Goal: Task Accomplishment & Management: Manage account settings

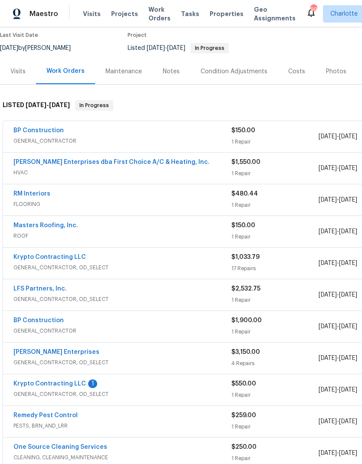
scroll to position [74, 0]
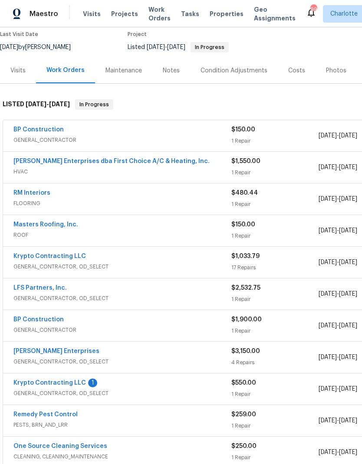
click at [41, 380] on link "Krypto Contracting LLC" at bounding box center [49, 383] width 72 height 6
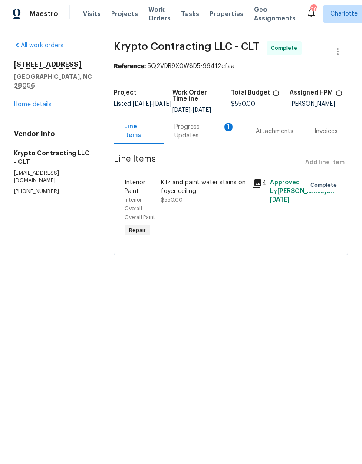
click at [184, 140] on div "Progress Updates 1" at bounding box center [204, 131] width 60 height 17
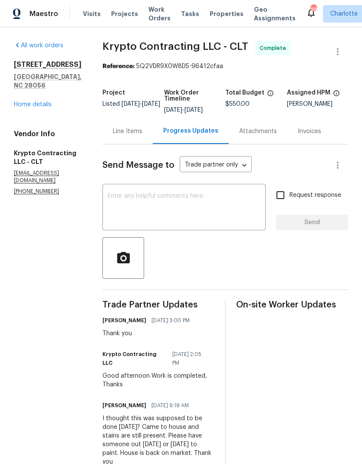
click at [21, 90] on div "[STREET_ADDRESS][PERSON_NAME] Home details" at bounding box center [48, 84] width 68 height 49
click at [20, 102] on link "Home details" at bounding box center [33, 105] width 38 height 6
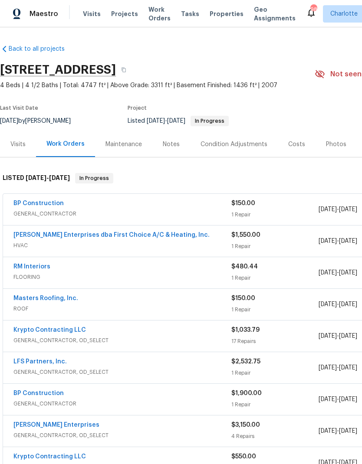
click at [89, 14] on span "Visits" at bounding box center [92, 14] width 18 height 9
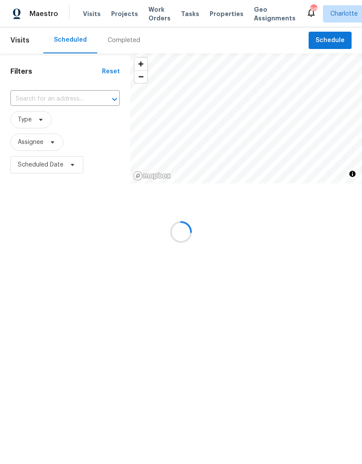
click at [23, 100] on div at bounding box center [181, 232] width 362 height 464
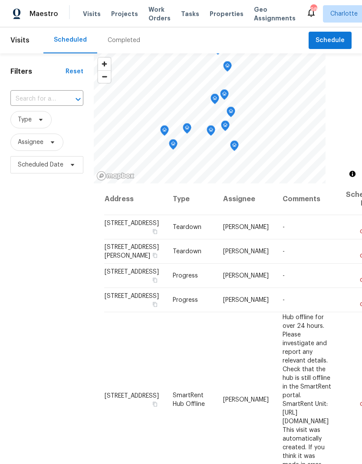
click at [16, 100] on input "text" at bounding box center [34, 98] width 49 height 13
type input "464 summ"
click at [13, 242] on div "Filters Reset 464 summ ​ Type Assignee Scheduled Date" at bounding box center [47, 304] width 94 height 502
click at [21, 103] on input "text" at bounding box center [34, 98] width 49 height 13
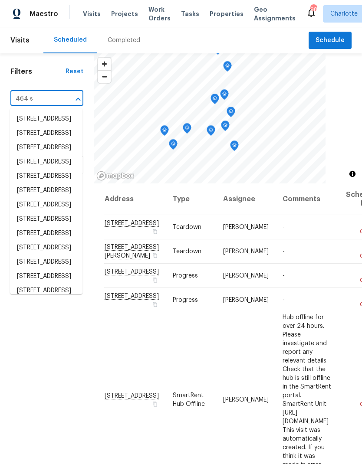
type input "464 su"
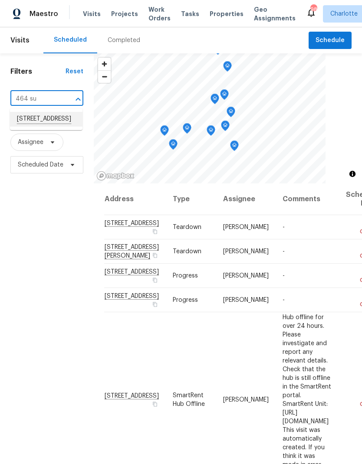
click at [29, 126] on li "[STREET_ADDRESS]" at bounding box center [46, 119] width 72 height 15
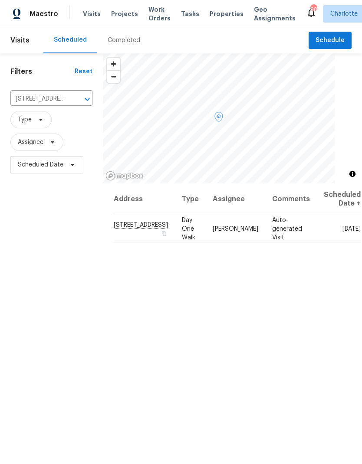
click at [0, 0] on icon at bounding box center [0, 0] width 0 height 0
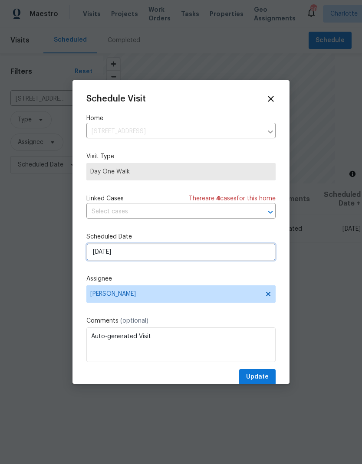
click at [224, 257] on input "8/18/2025" at bounding box center [180, 251] width 189 height 17
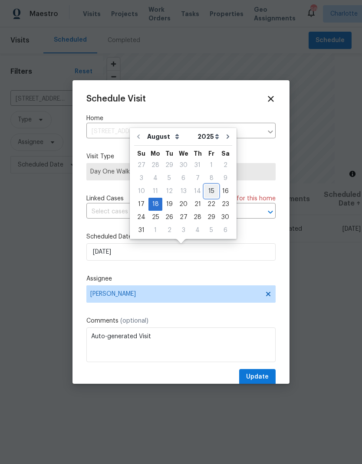
click at [207, 194] on div "15" at bounding box center [211, 191] width 14 height 12
type input "8/15/2025"
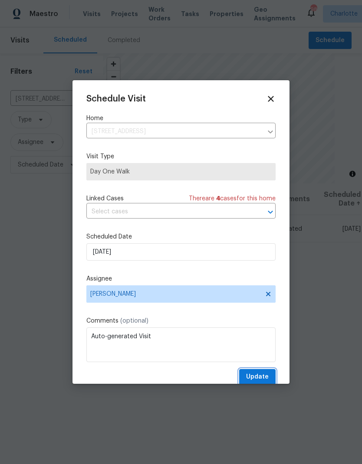
click at [259, 379] on span "Update" at bounding box center [257, 377] width 23 height 11
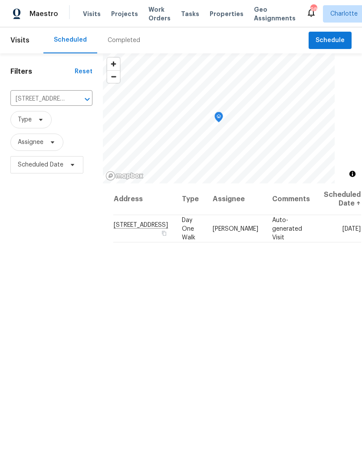
click at [112, 13] on span "Projects" at bounding box center [124, 14] width 27 height 9
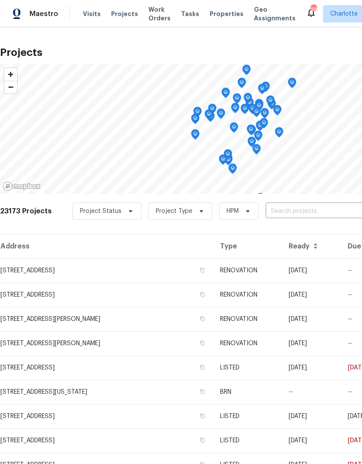
click at [284, 212] on input "text" at bounding box center [315, 211] width 99 height 13
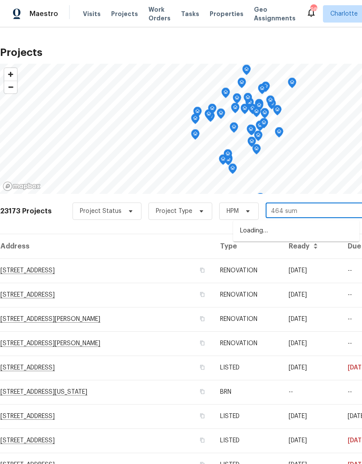
type input "464 summ"
click at [332, 235] on li "[STREET_ADDRESS]" at bounding box center [296, 231] width 126 height 15
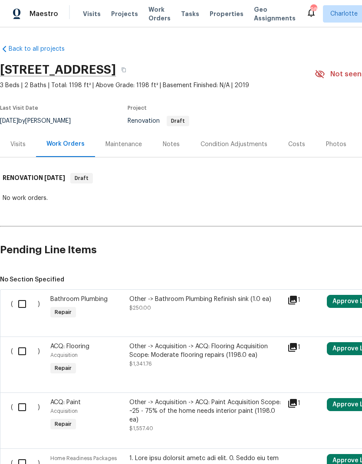
click at [174, 144] on div "Notes" at bounding box center [171, 144] width 17 height 9
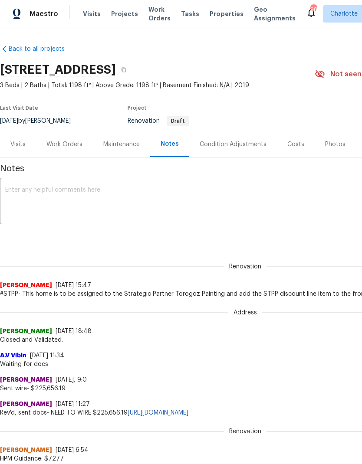
click at [256, 197] on textarea at bounding box center [245, 202] width 480 height 30
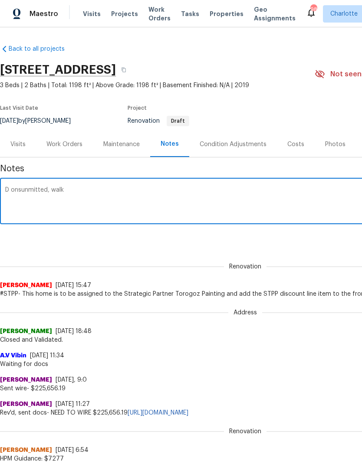
click at [13, 182] on div "D onsunmitted, walk x ​" at bounding box center [245, 202] width 490 height 44
click at [26, 187] on textarea "D onsunmitted, walk" at bounding box center [245, 202] width 480 height 30
click at [142, 192] on textarea "DCO submitted, walk" at bounding box center [245, 202] width 480 height 30
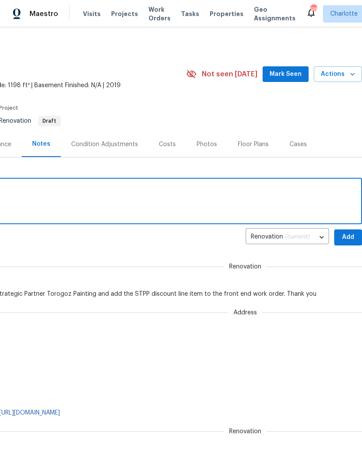
scroll to position [0, 128]
type textarea "DCO submitted, walk Friday"
click at [353, 236] on span "Add" at bounding box center [348, 237] width 14 height 11
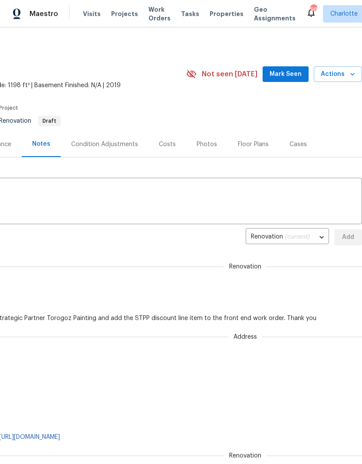
click at [302, 72] on span "Mark Seen" at bounding box center [285, 74] width 32 height 11
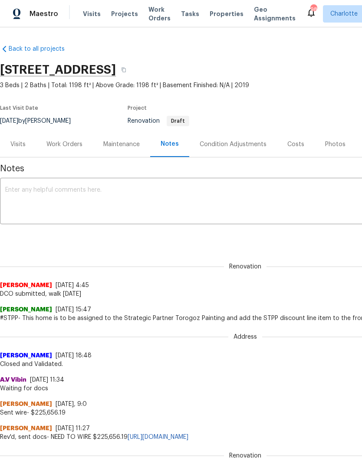
scroll to position [0, 0]
click at [85, 14] on span "Visits" at bounding box center [92, 14] width 18 height 9
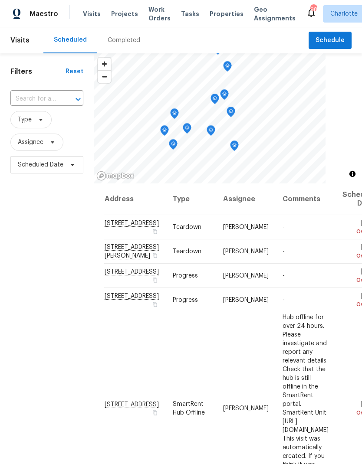
click at [23, 103] on input "text" at bounding box center [34, 98] width 49 height 13
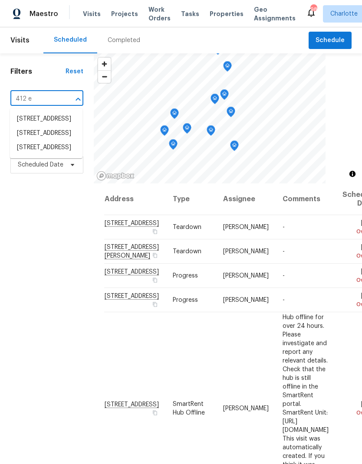
type input "412 e"
click at [39, 156] on li "[STREET_ADDRESS]" at bounding box center [46, 148] width 72 height 15
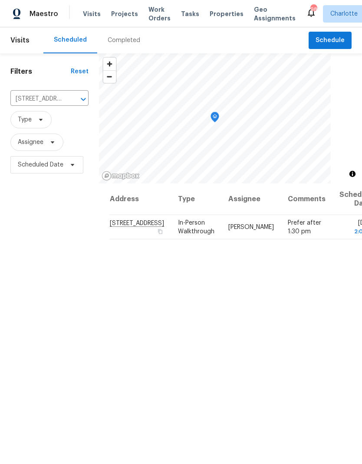
click at [116, 42] on div "Completed" at bounding box center [124, 40] width 33 height 9
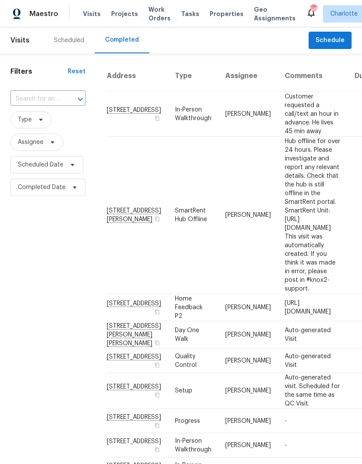
click at [33, 105] on input "text" at bounding box center [35, 98] width 51 height 13
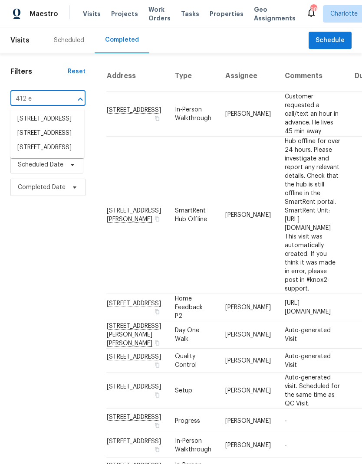
type input "412 e"
click at [28, 156] on li "[STREET_ADDRESS]" at bounding box center [47, 148] width 74 height 15
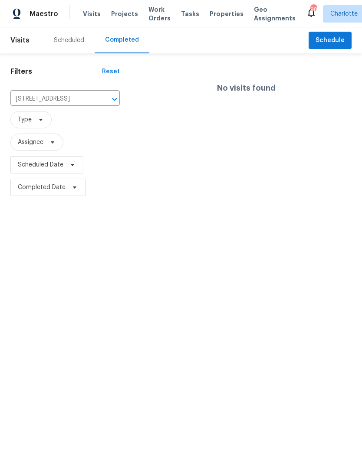
click at [102, 98] on icon "Clear" at bounding box center [103, 99] width 5 height 5
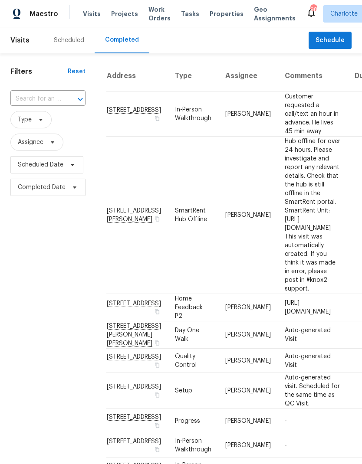
click at [66, 41] on div "Scheduled" at bounding box center [69, 40] width 30 height 9
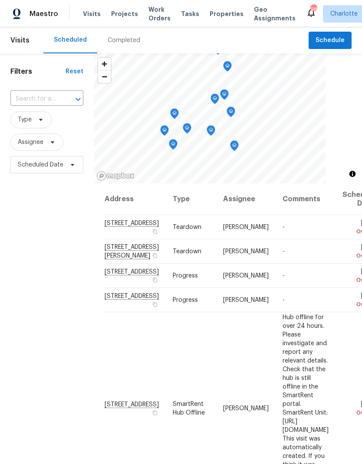
click at [22, 98] on input "text" at bounding box center [34, 98] width 49 height 13
type input "1754"
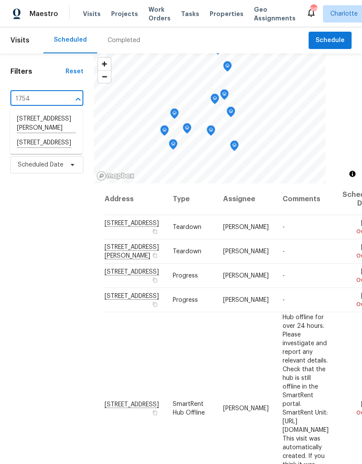
click at [28, 148] on li "[STREET_ADDRESS]" at bounding box center [46, 143] width 72 height 15
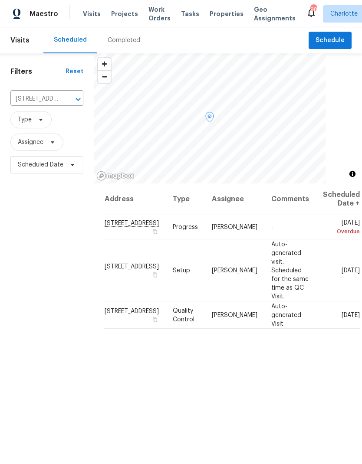
click at [0, 0] on icon at bounding box center [0, 0] width 0 height 0
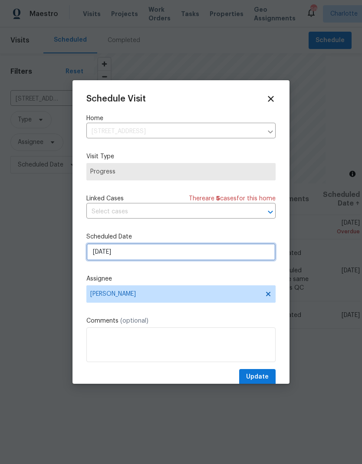
click at [232, 252] on input "8/14/2025" at bounding box center [180, 251] width 189 height 17
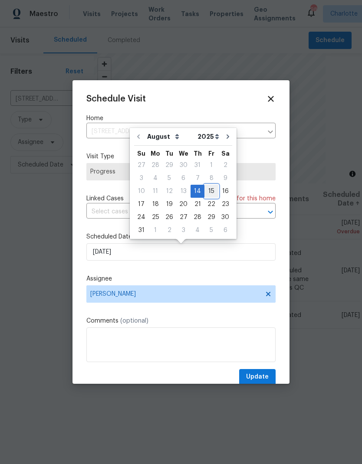
click at [207, 191] on div "15" at bounding box center [211, 191] width 14 height 12
type input "8/15/2025"
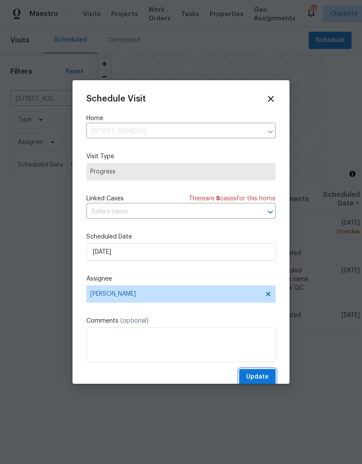
click at [262, 380] on span "Update" at bounding box center [257, 377] width 23 height 11
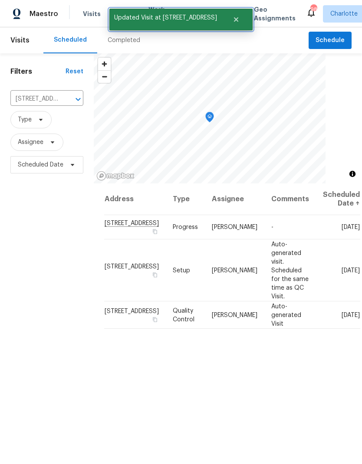
click at [236, 20] on icon "Close" at bounding box center [236, 19] width 4 height 4
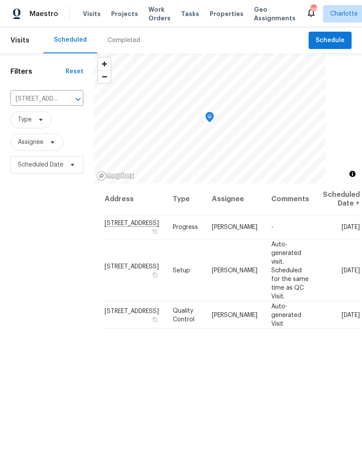
click at [67, 100] on icon "Clear" at bounding box center [66, 99] width 5 height 5
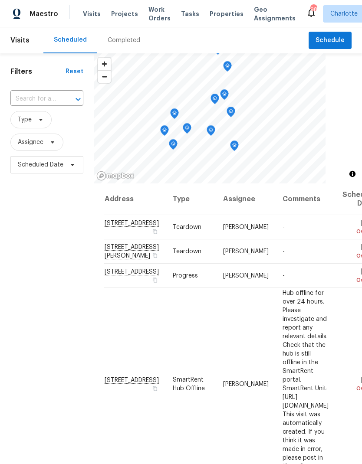
click at [25, 99] on input "text" at bounding box center [34, 98] width 49 height 13
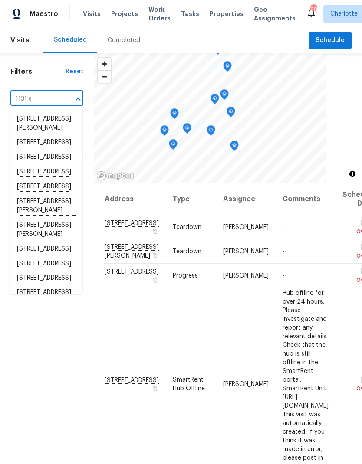
type input "1131 su"
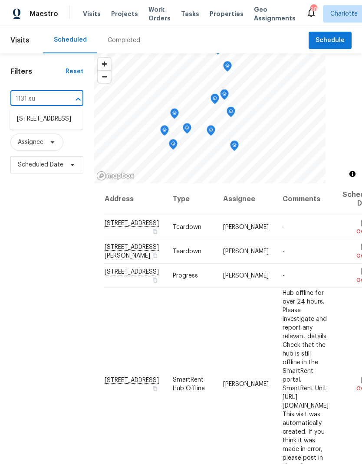
click at [47, 126] on li "[STREET_ADDRESS]" at bounding box center [46, 119] width 72 height 14
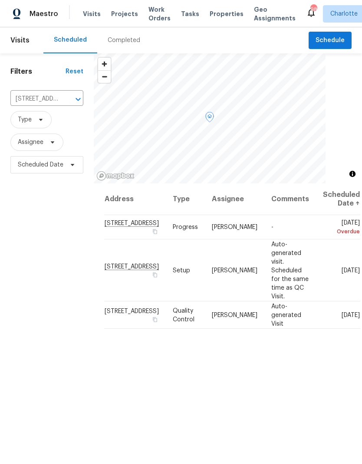
click at [0, 0] on icon at bounding box center [0, 0] width 0 height 0
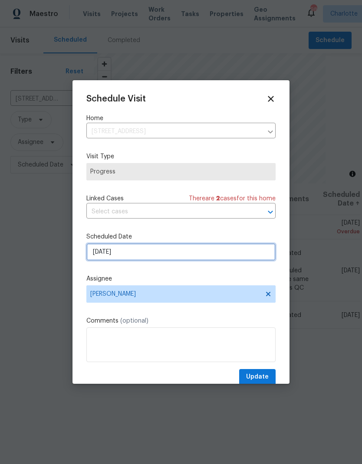
click at [243, 255] on input "8/14/2025" at bounding box center [180, 251] width 189 height 17
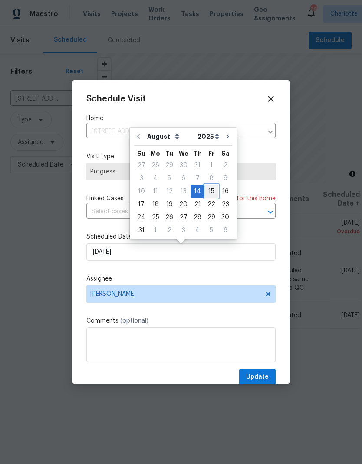
click at [209, 190] on div "15" at bounding box center [211, 191] width 14 height 12
type input "8/15/2025"
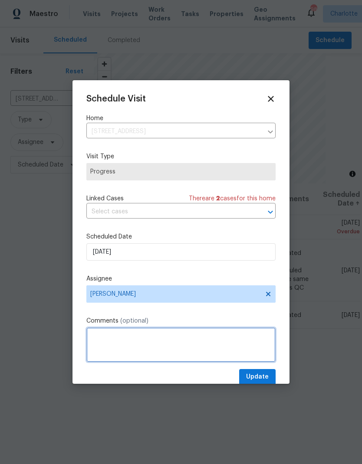
click at [220, 342] on textarea at bounding box center [180, 345] width 189 height 35
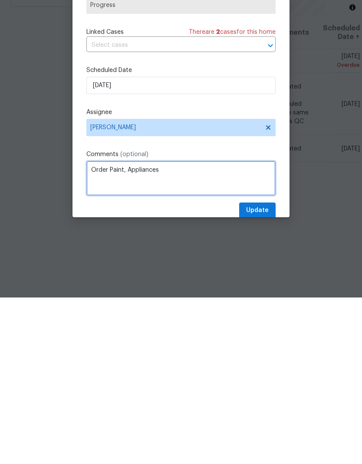
type textarea "Order Paint, Appliances"
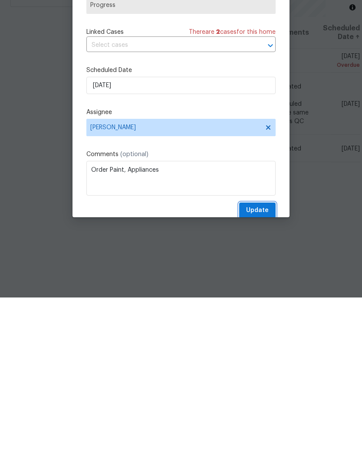
click at [265, 372] on span "Update" at bounding box center [257, 377] width 23 height 11
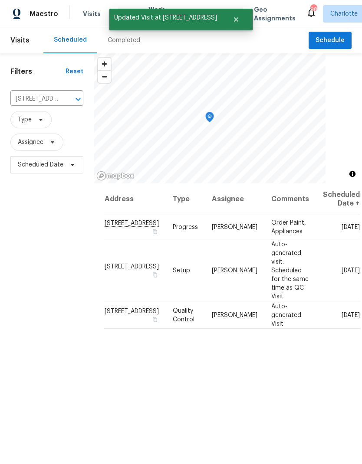
scroll to position [0, 0]
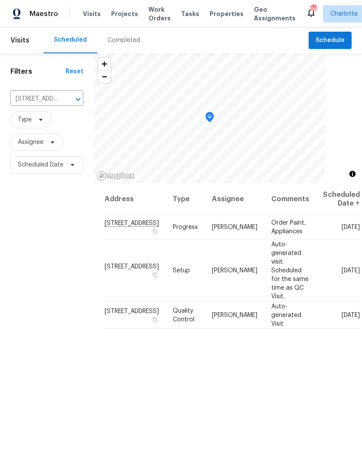
click at [65, 100] on icon "Clear" at bounding box center [66, 99] width 9 height 9
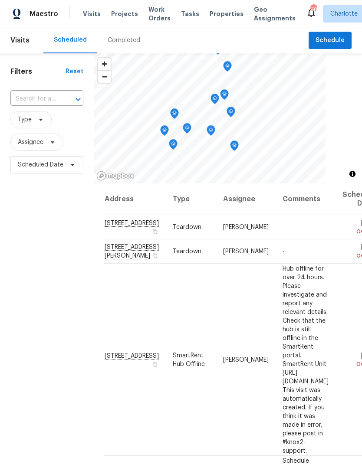
click at [27, 103] on input "text" at bounding box center [34, 98] width 49 height 13
type input "412 e wa"
click at [35, 125] on li "[STREET_ADDRESS]" at bounding box center [46, 119] width 72 height 15
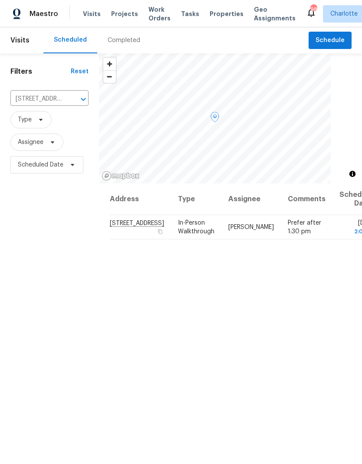
click at [0, 0] on span at bounding box center [0, 0] width 0 height 0
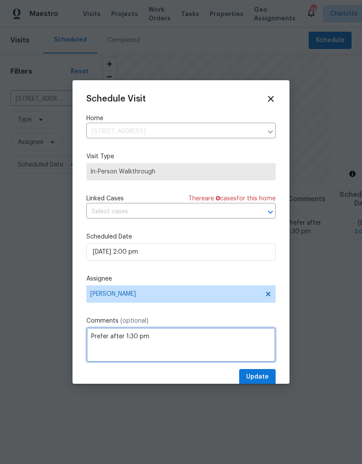
click at [227, 336] on textarea "Prefer after 1:30 pm" at bounding box center [180, 345] width 189 height 35
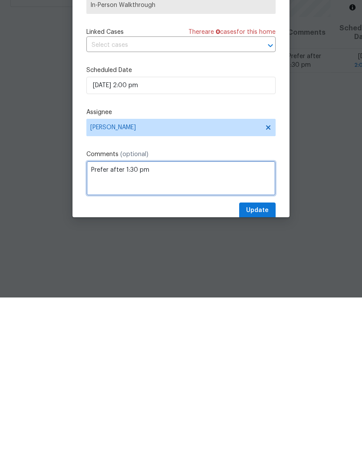
click at [93, 328] on textarea "Prefer after 1:30 pm" at bounding box center [180, 345] width 189 height 35
paste textarea "+17043186045"
click at [93, 328] on textarea "Prefer after 1:30 pm +17043186045" at bounding box center [180, 345] width 189 height 35
click at [103, 328] on textarea "Prefer after 1:30 pm 17043186045" at bounding box center [180, 345] width 189 height 35
click at [102, 328] on textarea "Prefer after 1:30 pm 17043186045" at bounding box center [180, 345] width 189 height 35
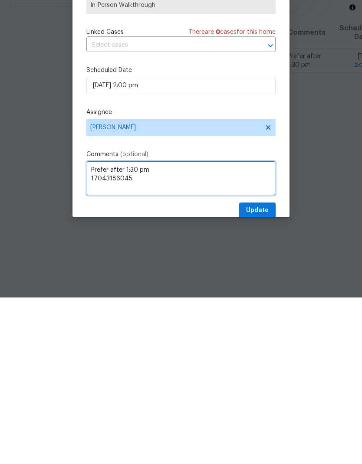
click at [92, 328] on textarea "Prefer after 1:30 pm 17043186045" at bounding box center [180, 345] width 189 height 35
type textarea "Prefer after 1:30 pm 17043186045"
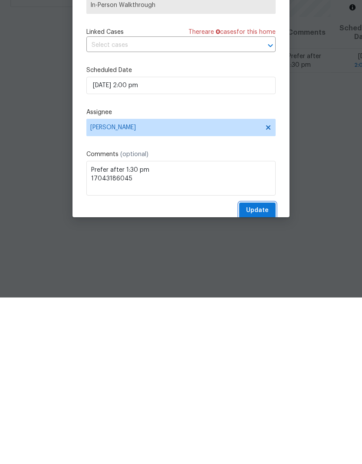
click at [269, 369] on button "Update" at bounding box center [257, 377] width 36 height 16
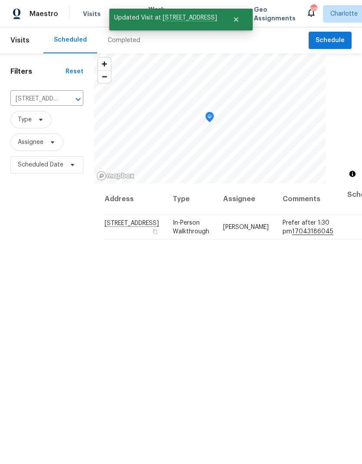
scroll to position [0, 0]
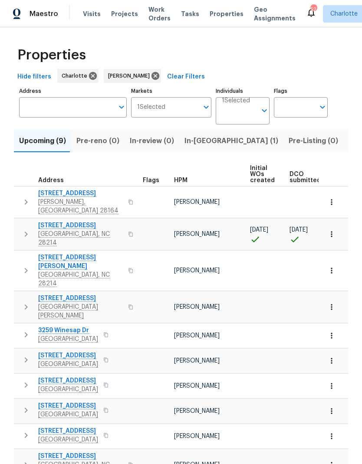
scroll to position [0, 182]
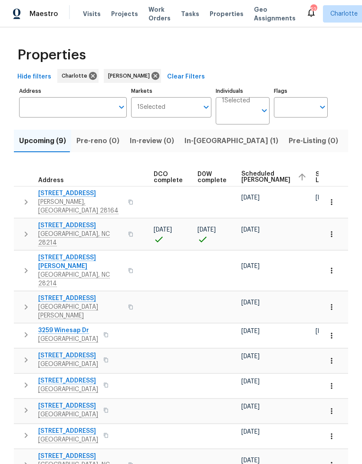
click at [252, 179] on span "Scheduled COE" at bounding box center [265, 177] width 49 height 12
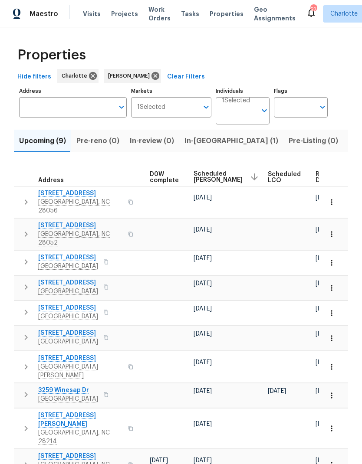
scroll to position [0, 229]
click at [213, 181] on span "Scheduled COE" at bounding box center [218, 177] width 49 height 12
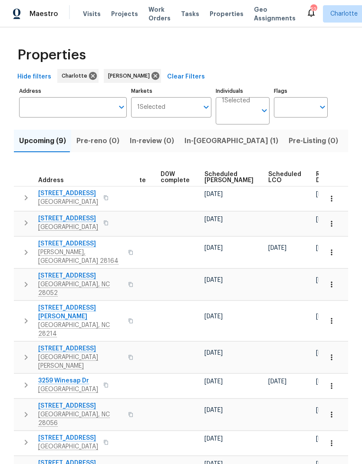
scroll to position [0, 218]
click at [225, 179] on span "Scheduled COE" at bounding box center [229, 177] width 49 height 12
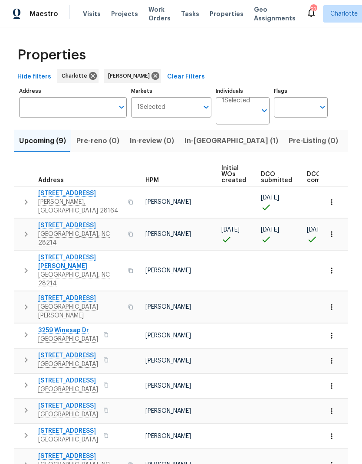
scroll to position [0, 28]
click at [333, 199] on icon "button" at bounding box center [331, 202] width 9 height 9
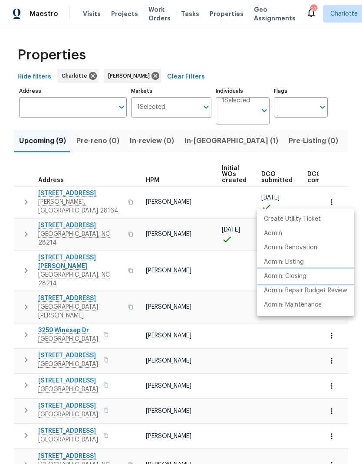
click at [294, 278] on p "Admin: Closing" at bounding box center [285, 276] width 43 height 9
click at [30, 189] on div at bounding box center [181, 232] width 362 height 464
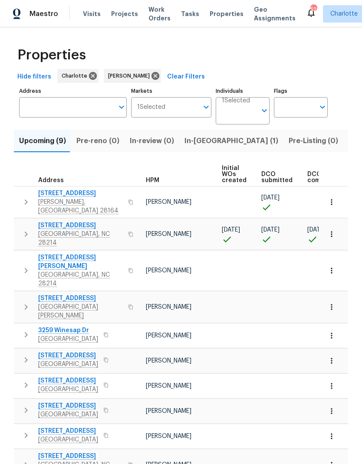
click at [204, 144] on span "In-reno (1)" at bounding box center [231, 141] width 94 height 12
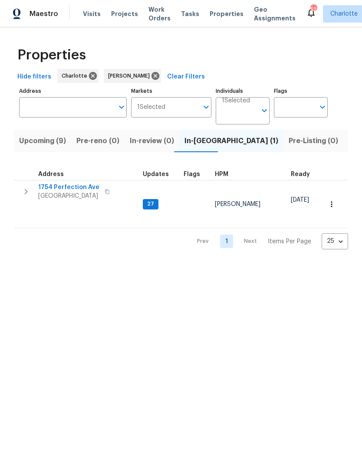
click at [24, 193] on icon "button" at bounding box center [26, 192] width 10 height 10
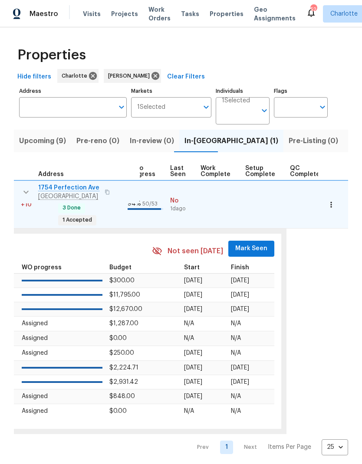
scroll to position [0, 403]
click at [246, 243] on span "Mark Seen" at bounding box center [252, 248] width 32 height 11
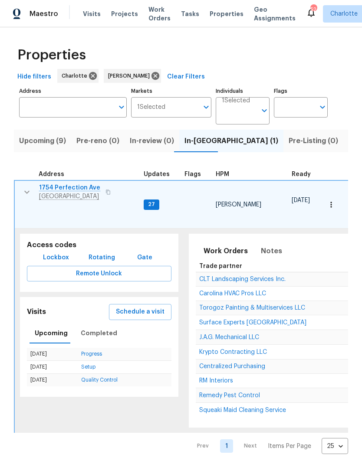
scroll to position [0, 0]
click at [25, 191] on icon "button" at bounding box center [27, 192] width 10 height 10
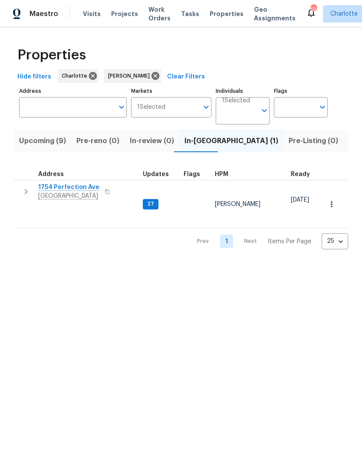
click at [32, 142] on span "Upcoming (9)" at bounding box center [42, 141] width 47 height 12
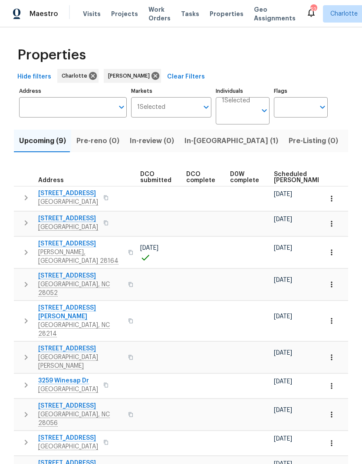
scroll to position [0, 151]
click at [274, 180] on span "Scheduled COE" at bounding box center [296, 177] width 49 height 12
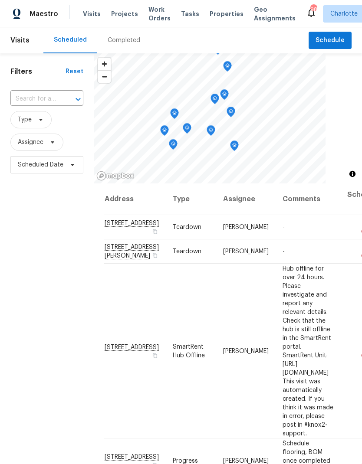
click at [36, 260] on div "Filters Reset ​ Type Assignee Scheduled Date" at bounding box center [47, 304] width 94 height 502
click at [21, 92] on input "text" at bounding box center [34, 98] width 49 height 13
type input "2424 fl"
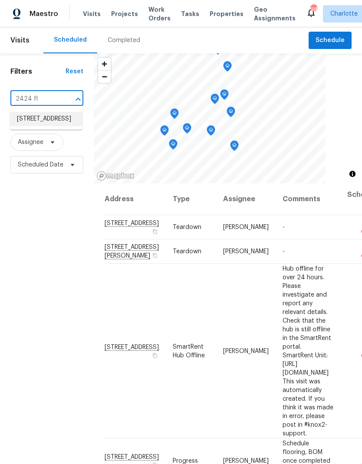
click at [33, 112] on li "[STREET_ADDRESS]" at bounding box center [46, 119] width 72 height 14
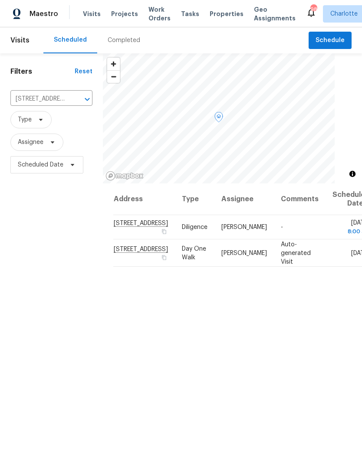
click at [0, 0] on icon at bounding box center [0, 0] width 0 height 0
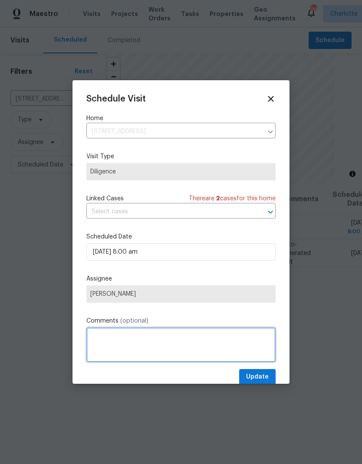
click at [153, 346] on textarea at bounding box center [180, 345] width 189 height 35
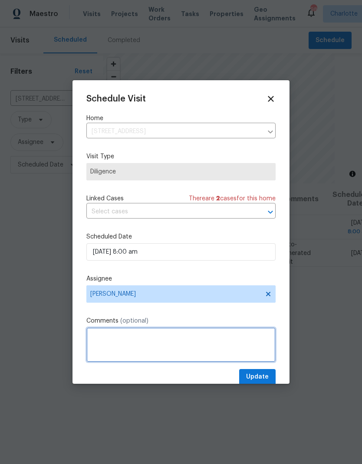
scroll to position [32, 0]
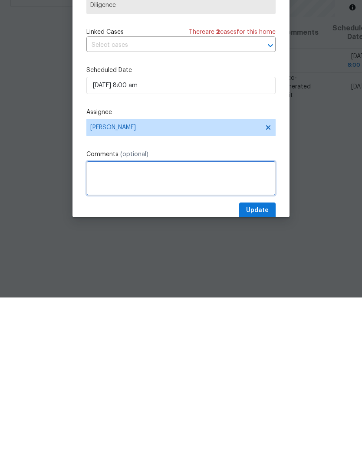
click at [183, 328] on textarea at bounding box center [180, 345] width 189 height 35
paste textarea "[PHONE_NUMBER]"
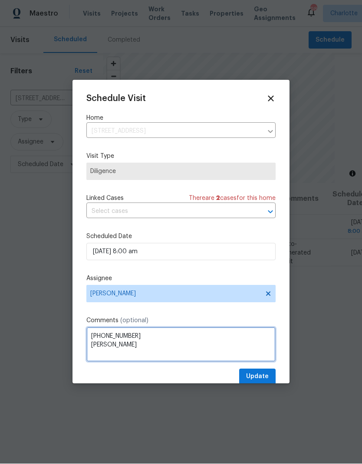
scroll to position [35, 0]
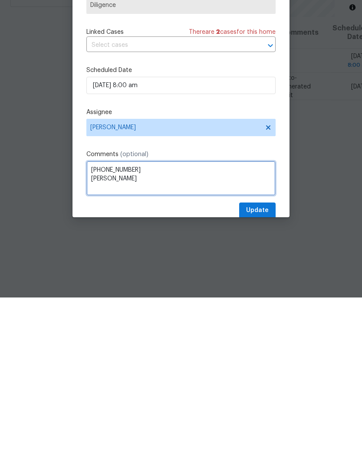
type textarea "[PHONE_NUMBER] [PERSON_NAME]"
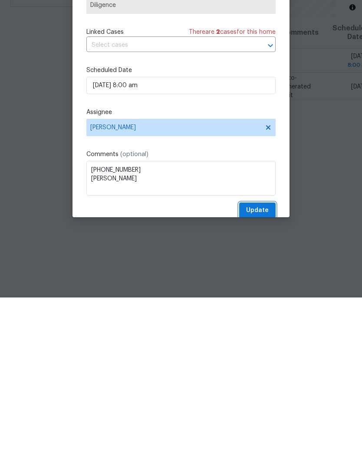
click at [272, 369] on button "Update" at bounding box center [257, 377] width 36 height 16
